Goal: Check status

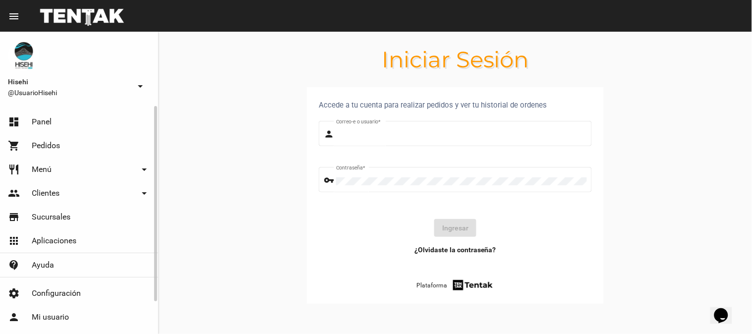
type input "UsuarioHisehi"
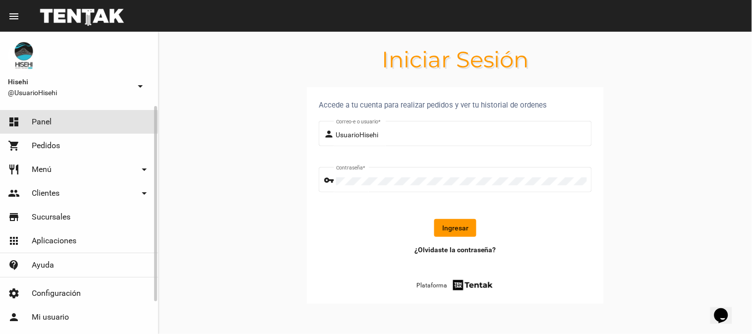
click at [56, 122] on link "dashboard Panel" at bounding box center [79, 122] width 158 height 24
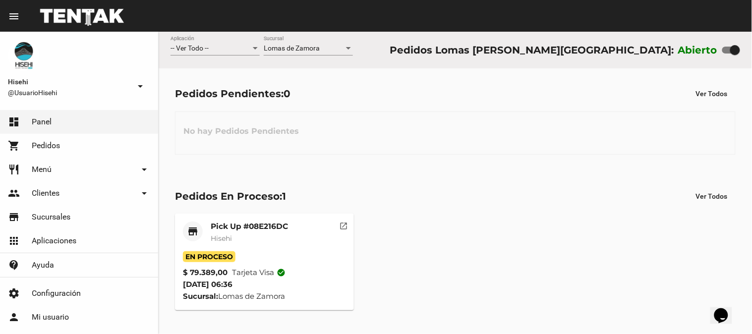
click at [283, 261] on div "En Proceso" at bounding box center [264, 256] width 163 height 11
click at [265, 248] on div "Pick Up #08E216DC Hisehi" at bounding box center [249, 237] width 77 height 30
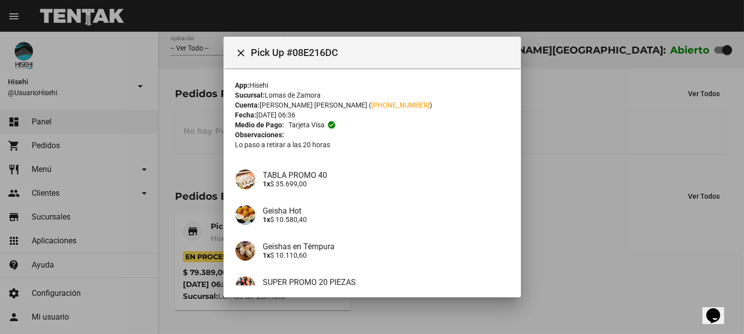
click at [561, 197] on div at bounding box center [372, 167] width 744 height 334
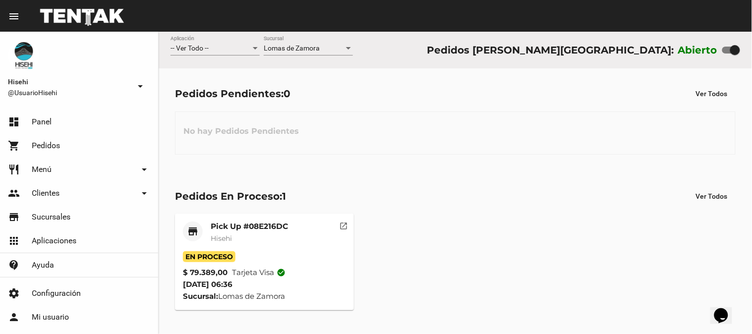
click at [331, 283] on mat-card-content "En Proceso $ 79.389,00 Tarjeta visa check_circle 26/8/25 06:36 Sucursal: Lomas …" at bounding box center [264, 276] width 163 height 51
click at [212, 224] on mat-card-title "Pick Up #08E216DC" at bounding box center [249, 227] width 77 height 10
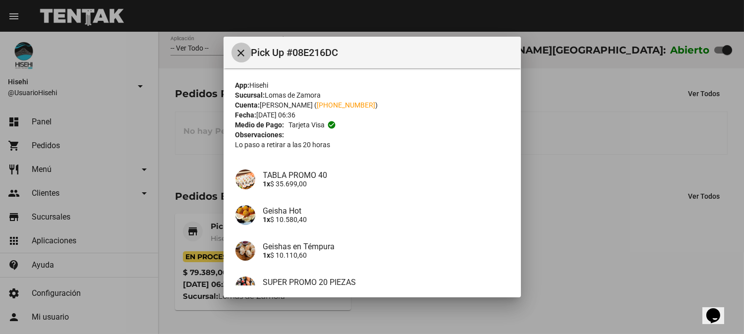
click at [243, 54] on mat-icon "close" at bounding box center [241, 53] width 12 height 12
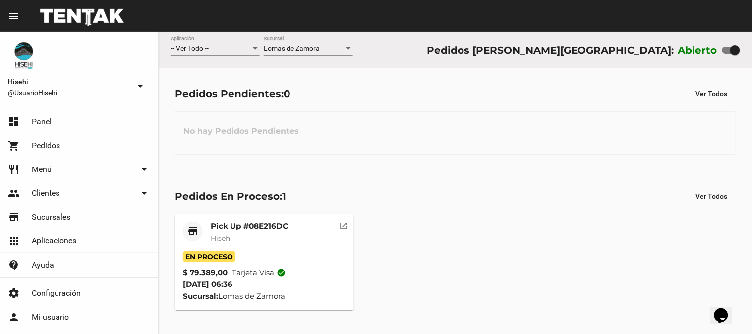
click at [222, 226] on mat-card-title "Pick Up #08E216DC" at bounding box center [249, 227] width 77 height 10
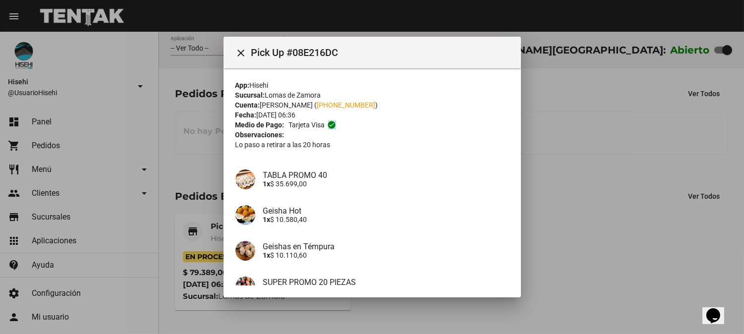
drag, startPoint x: 328, startPoint y: 121, endPoint x: 344, endPoint y: 126, distance: 17.1
click at [344, 126] on div "Medio de Pago: Tarjeta visa check_circle" at bounding box center [372, 125] width 274 height 10
drag, startPoint x: 349, startPoint y: 111, endPoint x: 351, endPoint y: 131, distance: 19.9
click at [350, 119] on div "App: Hisehi Sucursal: [PERSON_NAME] Cuenta: [PERSON_NAME] ( [PHONE_NUMBER] ) Fe…" at bounding box center [372, 227] width 274 height 294
click at [332, 126] on mat-icon "check_circle" at bounding box center [331, 124] width 9 height 9
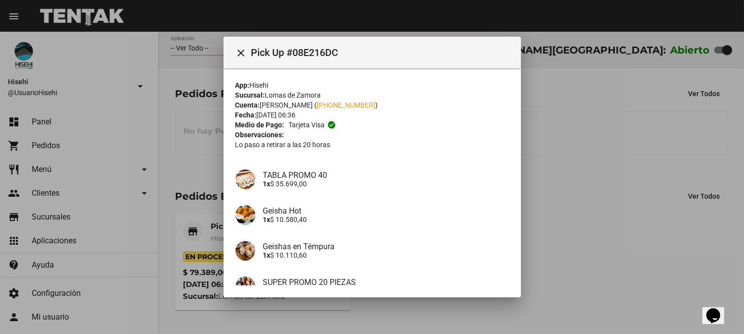
click at [340, 125] on div "Medio de Pago: Tarjeta visa check_circle" at bounding box center [372, 125] width 274 height 10
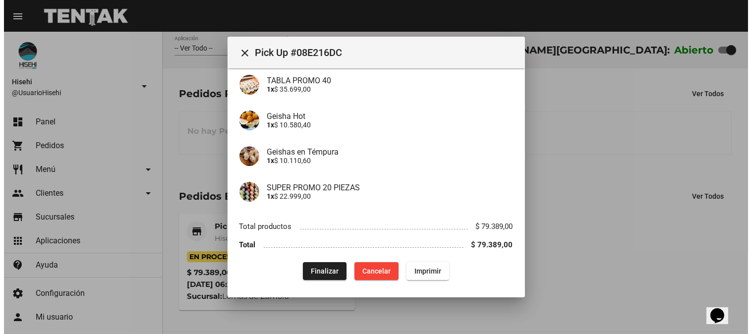
scroll to position [96, 0]
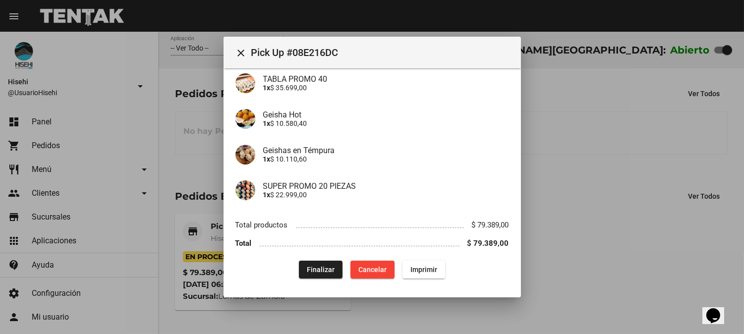
drag, startPoint x: 422, startPoint y: 156, endPoint x: 569, endPoint y: 107, distance: 154.6
click at [569, 107] on div at bounding box center [372, 167] width 744 height 334
